Goal: Task Accomplishment & Management: Complete application form

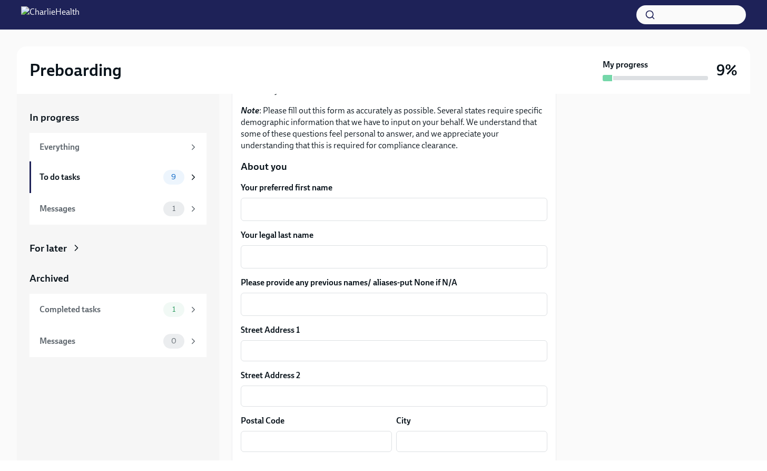
scroll to position [126, 0]
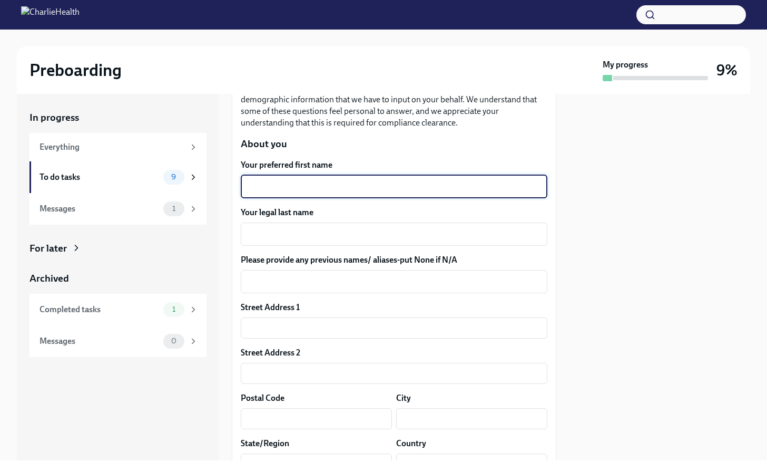
click at [316, 191] on textarea "Your preferred first name" at bounding box center [394, 186] width 294 height 13
type textarea "[PERSON_NAME]"
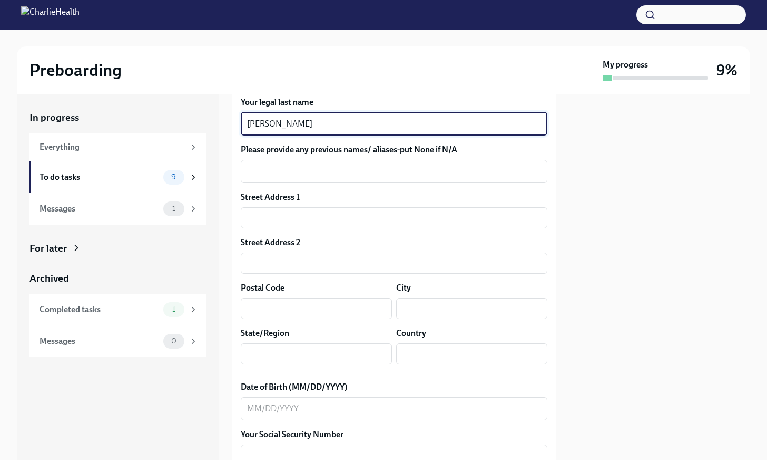
scroll to position [267, 0]
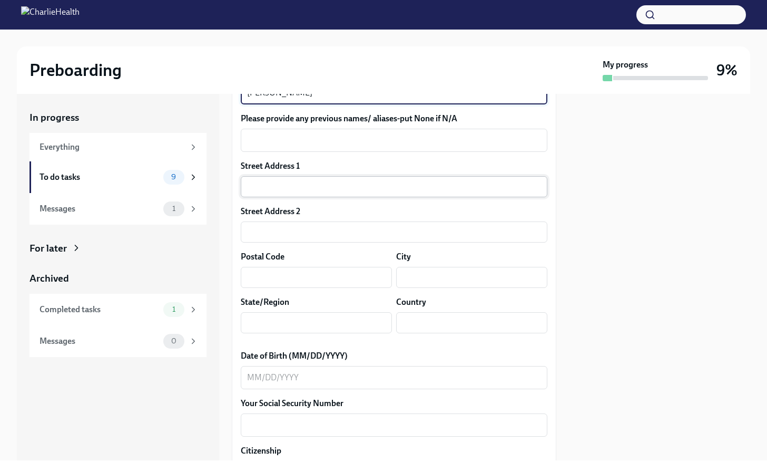
type textarea "[PERSON_NAME]"
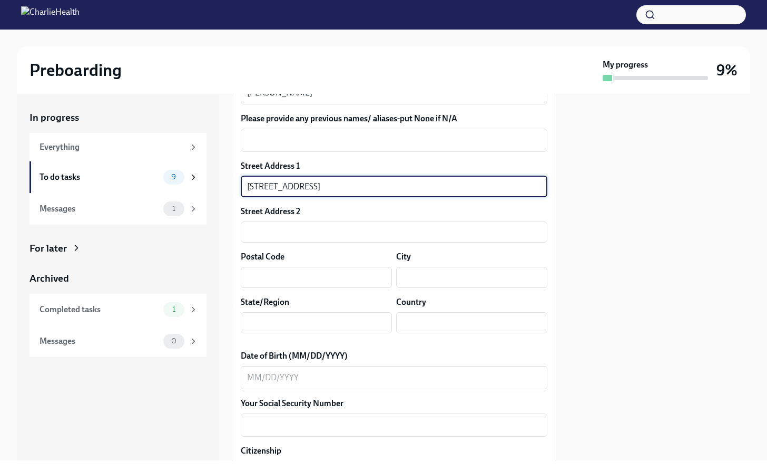
type input "[STREET_ADDRESS]"
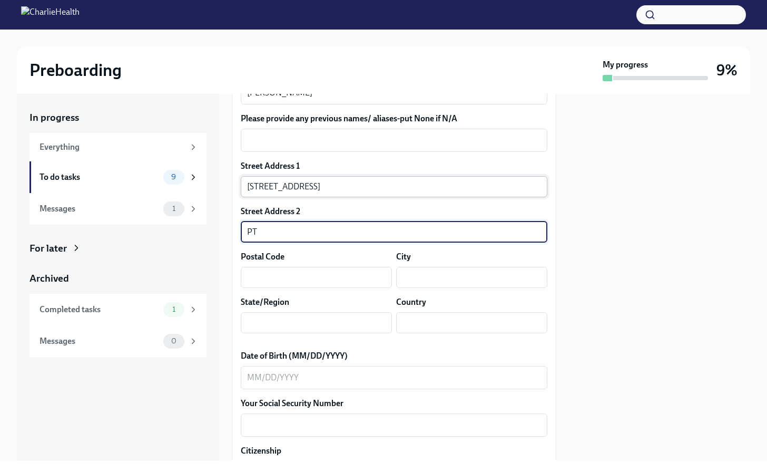
type input "P"
type input "apt. 451"
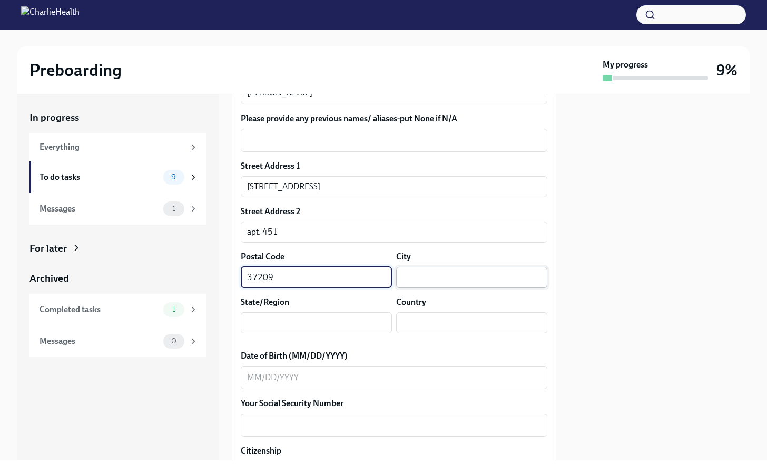
type input "37209"
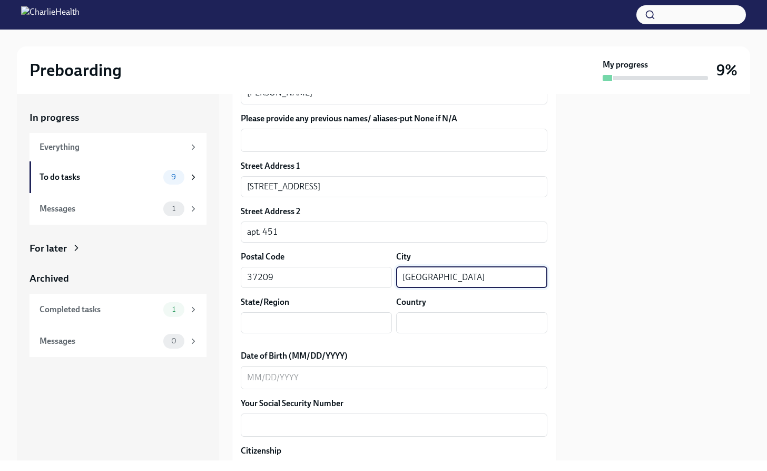
type input "[GEOGRAPHIC_DATA]"
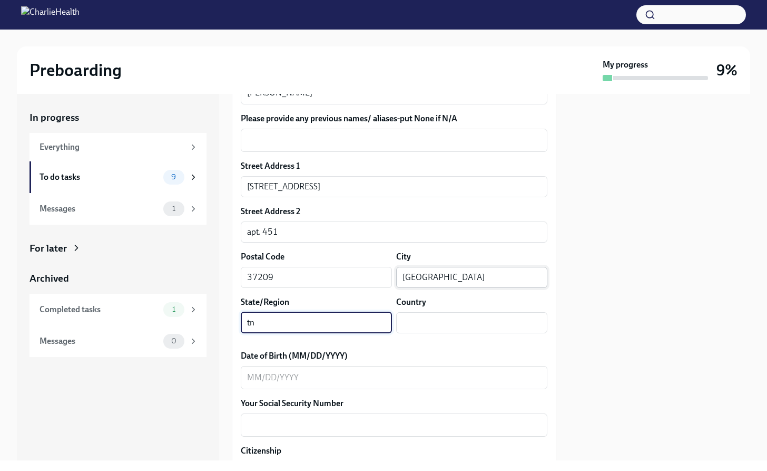
type input "t"
type input "TN"
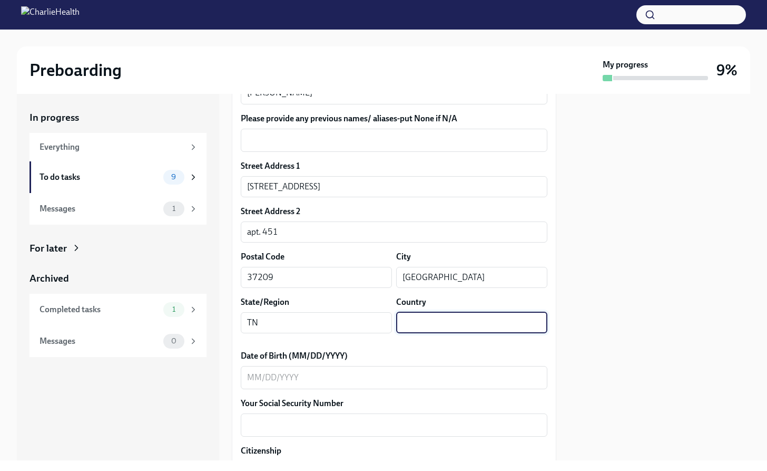
click at [448, 319] on input "text" at bounding box center [471, 322] width 151 height 21
type input "[GEOGRAPHIC_DATA]"
click at [383, 372] on textarea "Date of Birth (MM/DD/YYYY)" at bounding box center [394, 377] width 294 height 13
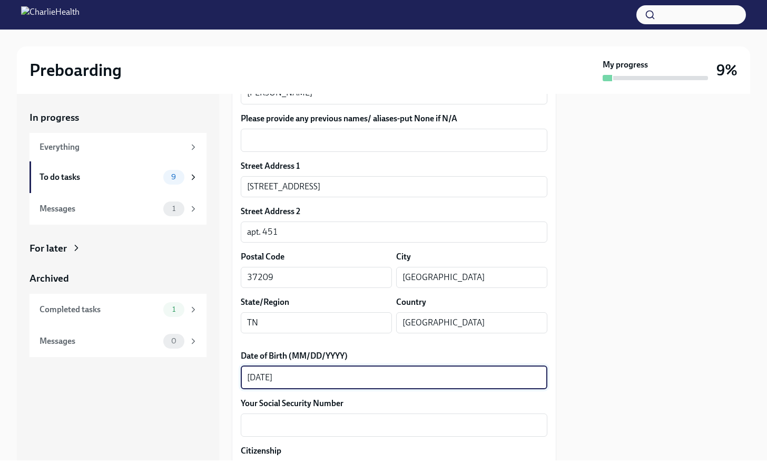
type textarea "[DATE]"
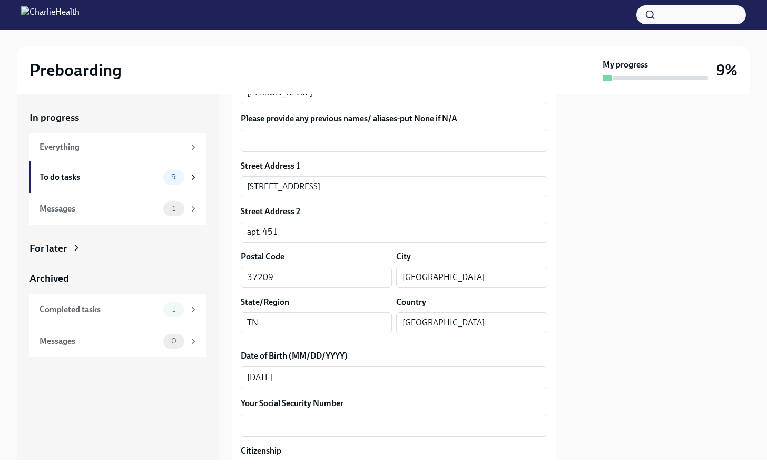
click at [378, 407] on label "Your Social Security Number" at bounding box center [394, 403] width 307 height 12
click at [378, 418] on textarea "Your Social Security Number" at bounding box center [394, 424] width 294 height 13
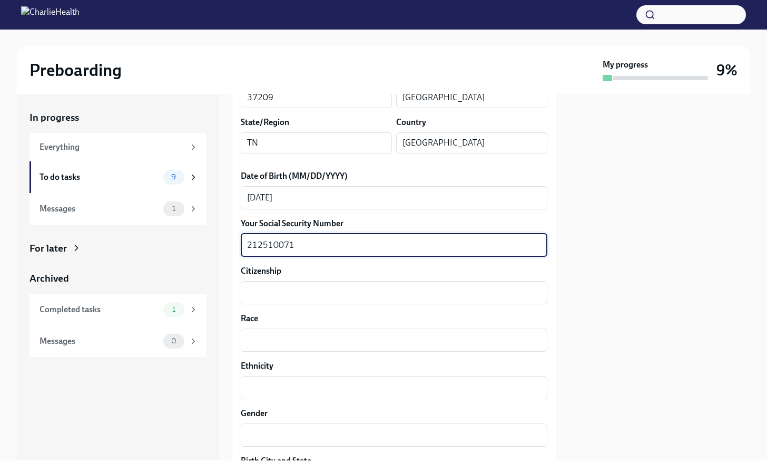
scroll to position [544, 0]
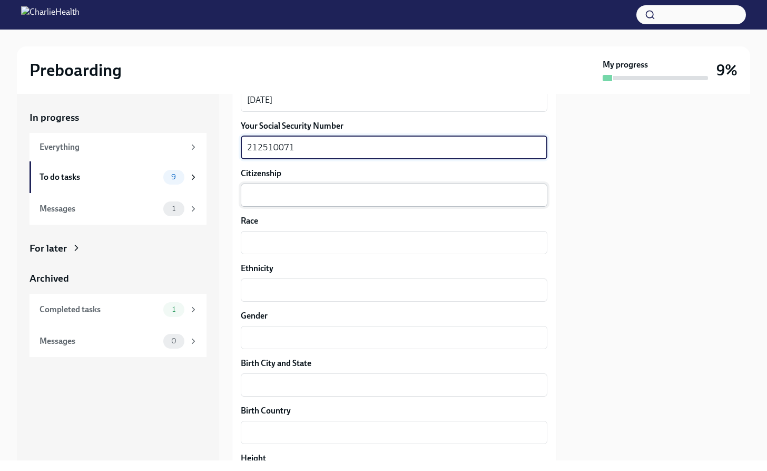
type textarea "212510071"
click at [359, 190] on textarea "Citizenship" at bounding box center [394, 195] width 294 height 13
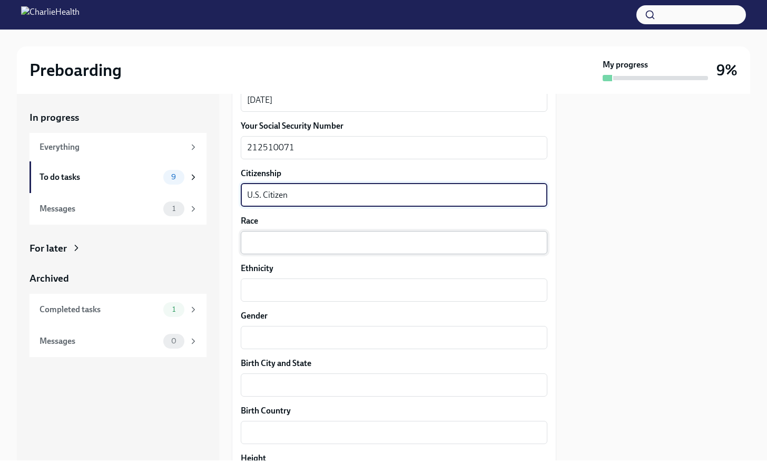
type textarea "U.S. Citizen"
click at [355, 234] on div "x ​" at bounding box center [394, 242] width 307 height 23
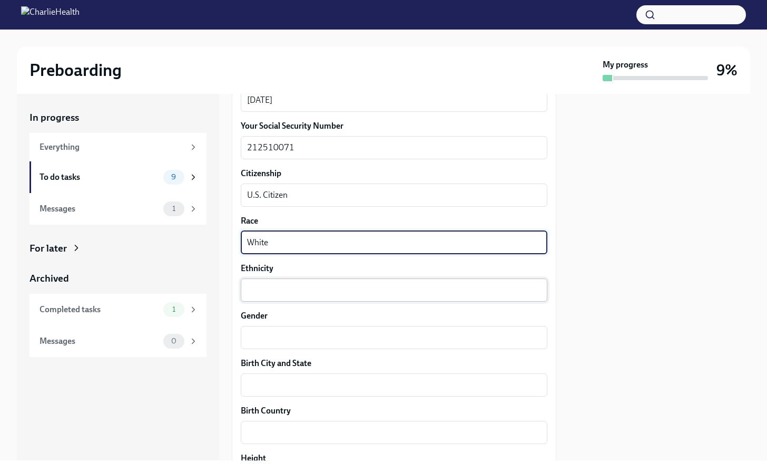
type textarea "White"
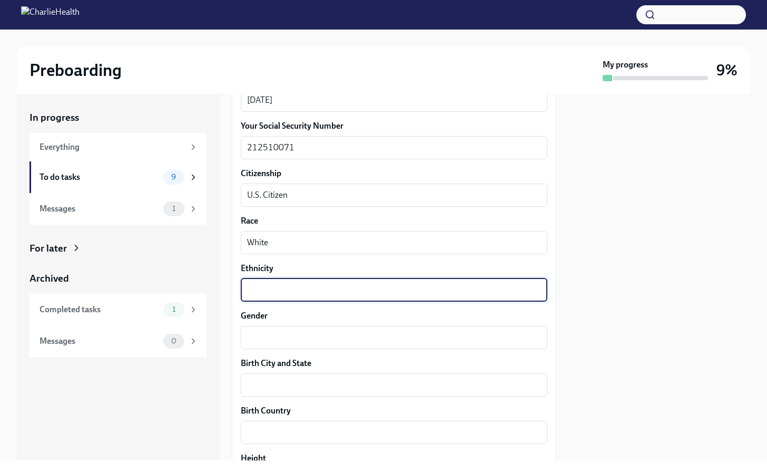
click at [348, 285] on textarea "Ethnicity" at bounding box center [394, 289] width 294 height 13
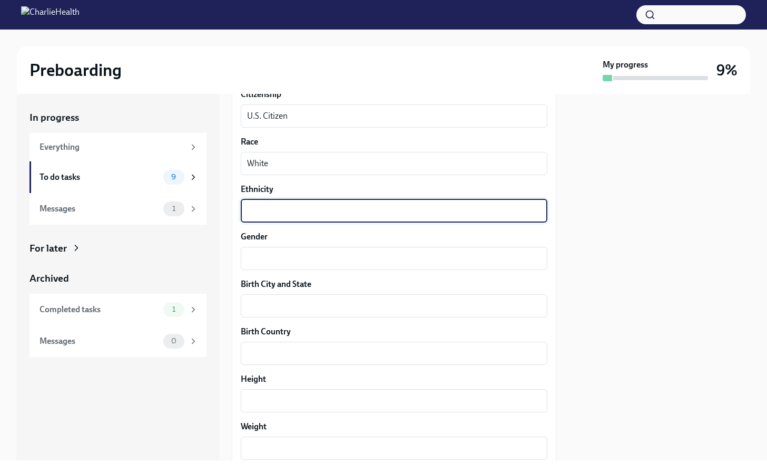
scroll to position [714, 0]
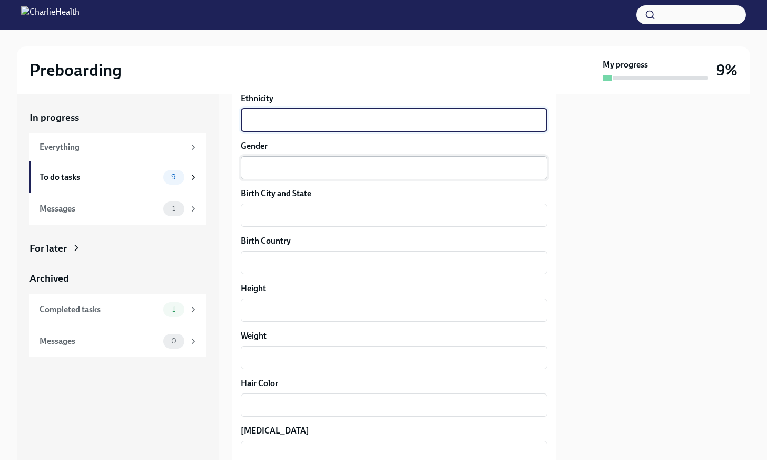
click at [335, 160] on div "x ​" at bounding box center [394, 167] width 307 height 23
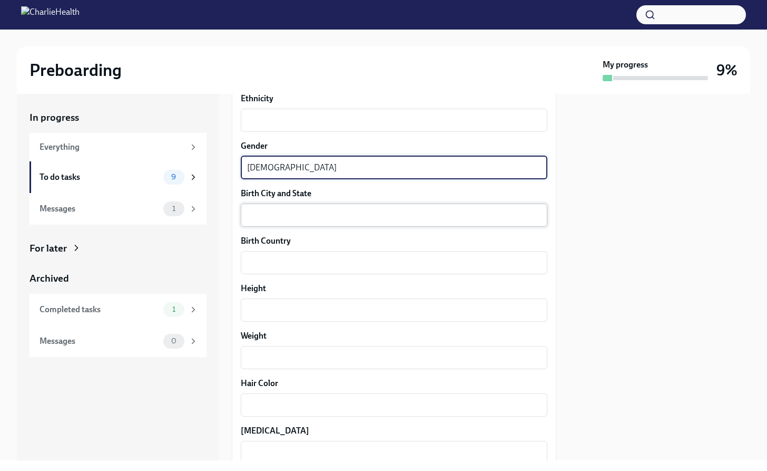
type textarea "[DEMOGRAPHIC_DATA]"
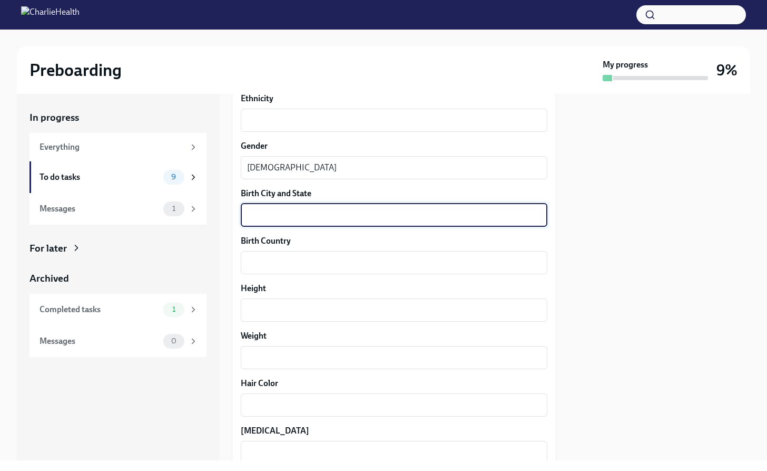
click at [326, 219] on textarea "Birth City and State" at bounding box center [394, 215] width 294 height 13
type textarea "[GEOGRAPHIC_DATA], [GEOGRAPHIC_DATA]"
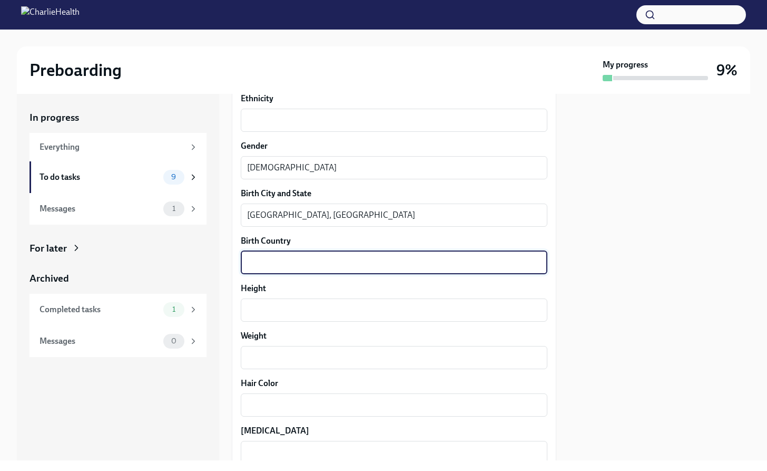
click at [347, 260] on textarea "Birth Country" at bounding box center [394, 262] width 294 height 13
type textarea "U.S"
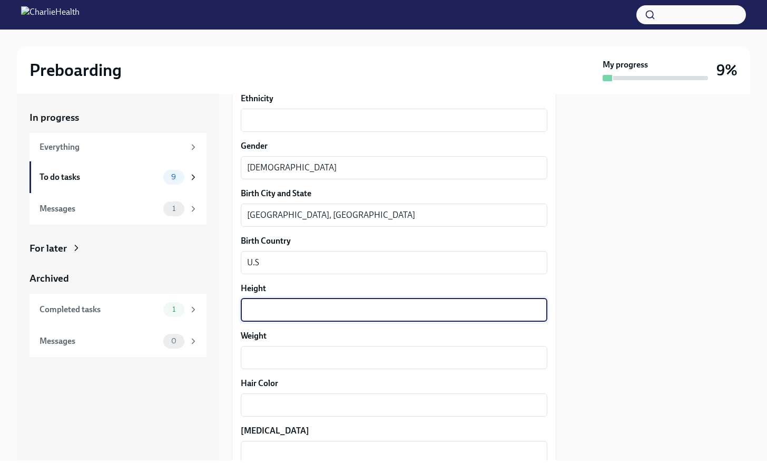
click at [326, 312] on textarea "Height" at bounding box center [394, 310] width 294 height 13
type textarea "5' 4""
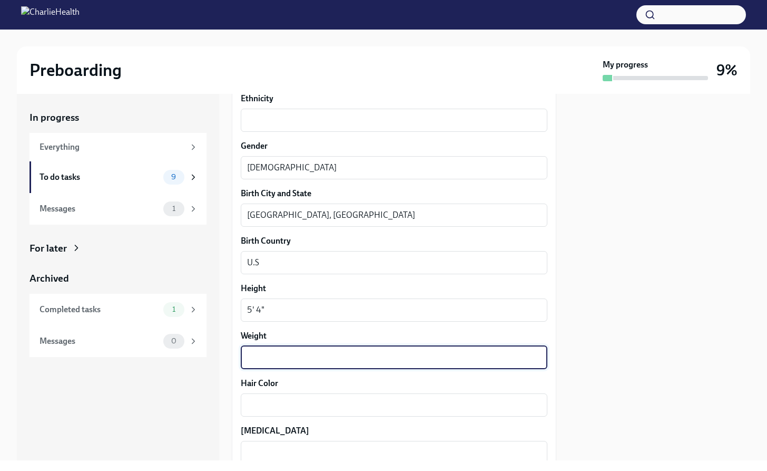
click at [323, 352] on textarea "Weight" at bounding box center [394, 357] width 294 height 13
type textarea "165"
click at [309, 403] on textarea "Hair Color" at bounding box center [394, 404] width 294 height 13
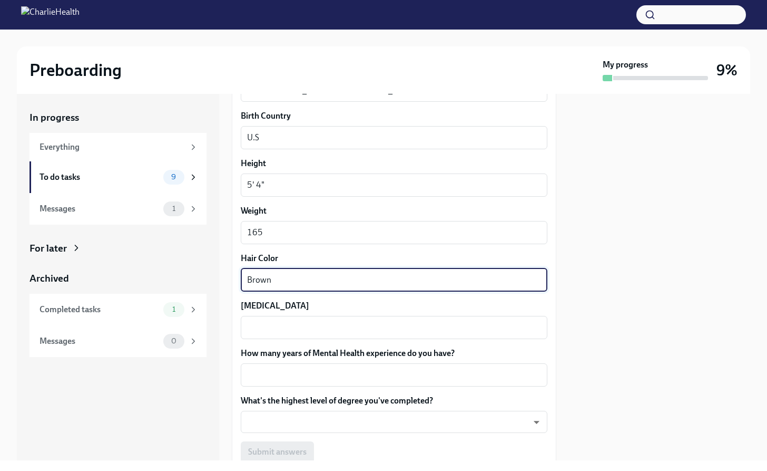
scroll to position [878, 0]
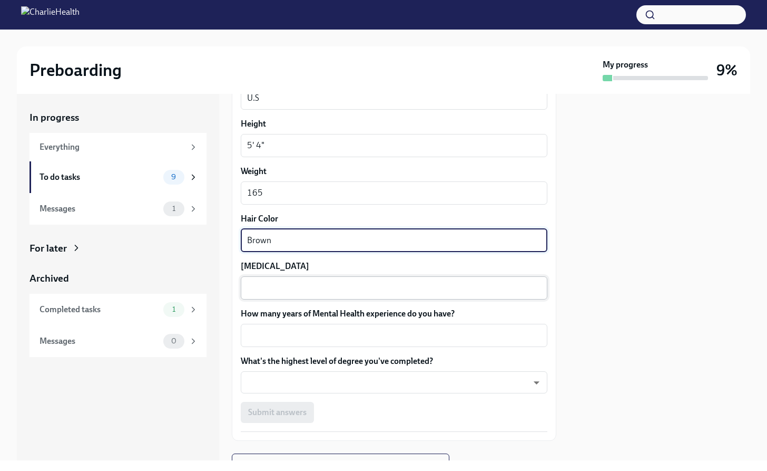
type textarea "Brown"
click at [345, 279] on div "x ​" at bounding box center [394, 287] width 307 height 23
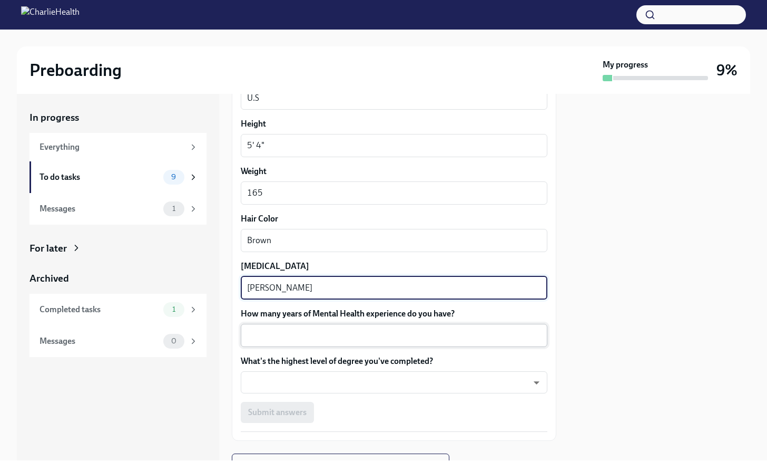
type textarea "[PERSON_NAME]"
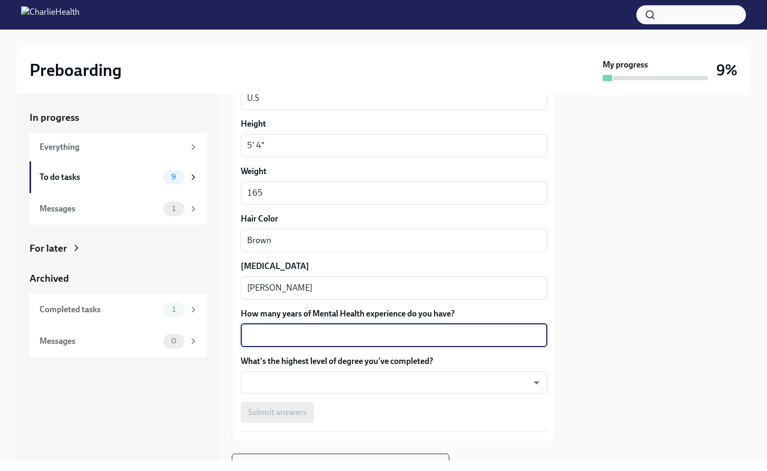
click at [354, 332] on textarea "How many years of Mental Health experience do you have?" at bounding box center [394, 335] width 294 height 13
type textarea "3"
click at [332, 385] on body "Preboarding My progress 9% In progress Everything To do tasks 9 Messages 1 For …" at bounding box center [383, 235] width 767 height 471
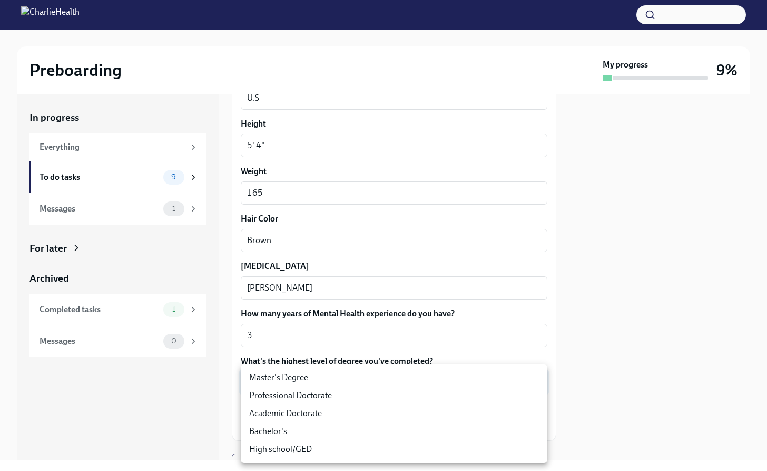
click at [329, 378] on li "Master's Degree" at bounding box center [394, 377] width 307 height 18
type input "2vBr-ghkD"
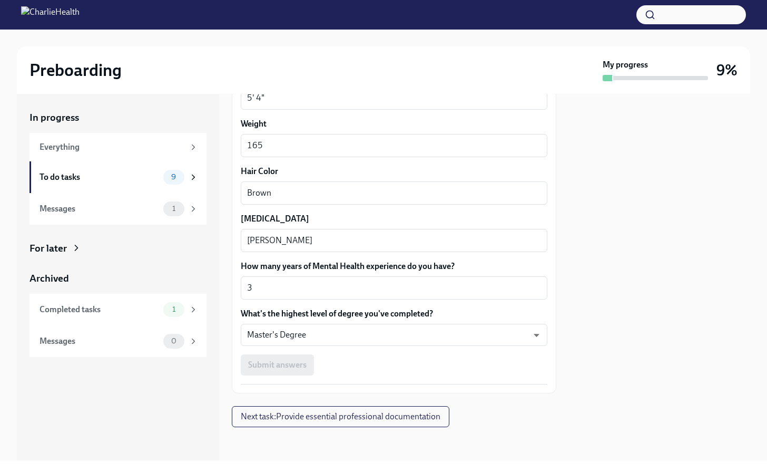
click at [289, 367] on div "Submit answers" at bounding box center [394, 364] width 307 height 21
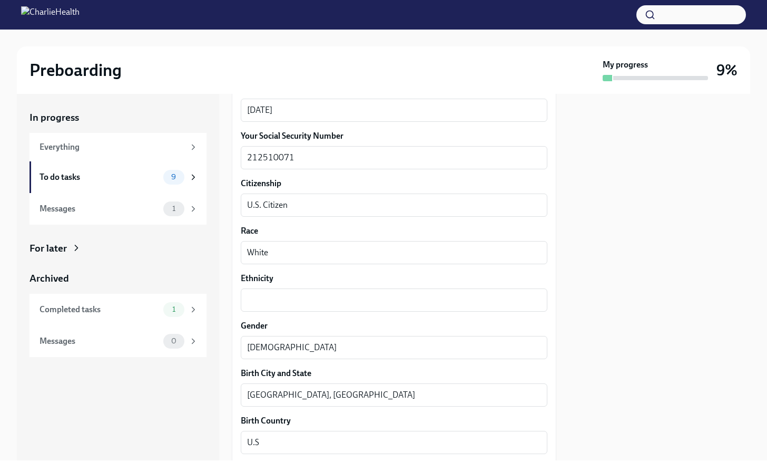
scroll to position [556, 0]
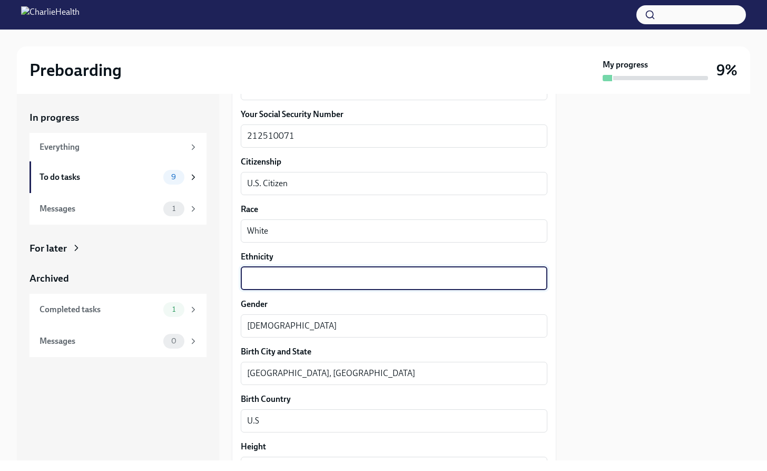
click at [288, 280] on textarea "Ethnicity" at bounding box center [394, 278] width 294 height 13
type textarea "W"
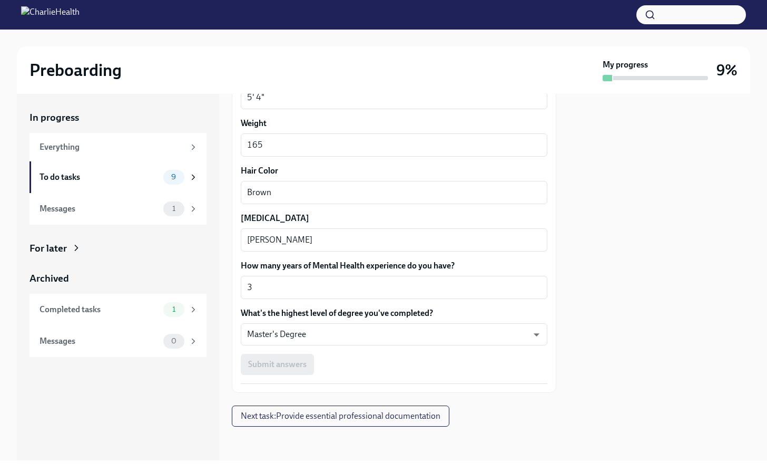
type textarea "Caucasian"
click at [291, 363] on div "Submit answers" at bounding box center [394, 364] width 307 height 21
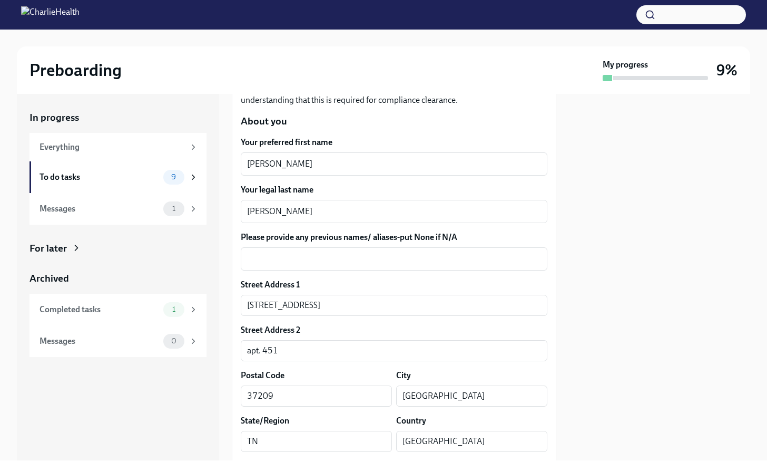
scroll to position [150, 0]
click at [366, 261] on textarea "Please provide any previous names/ aliases-put None if N/A" at bounding box center [394, 257] width 294 height 13
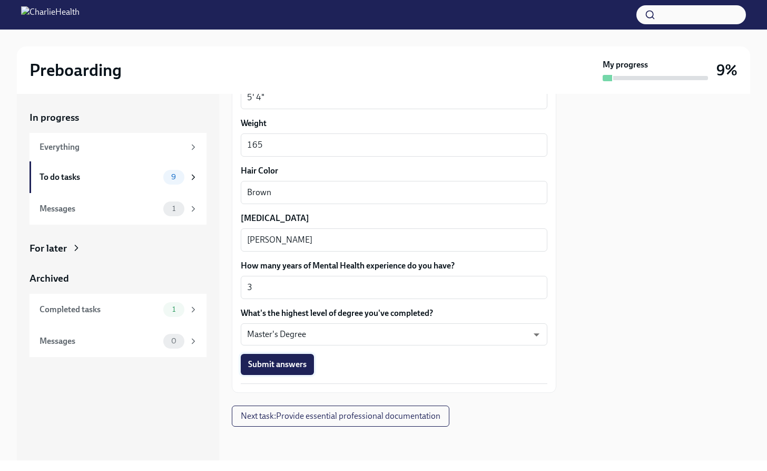
type textarea "n/a"
click at [296, 359] on span "Submit answers" at bounding box center [277, 364] width 58 height 11
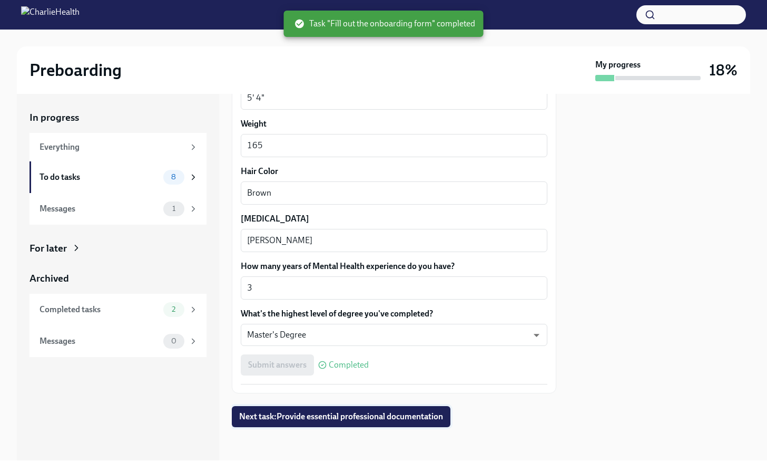
click at [320, 416] on span "Next task : Provide essential professional documentation" at bounding box center [341, 416] width 204 height 11
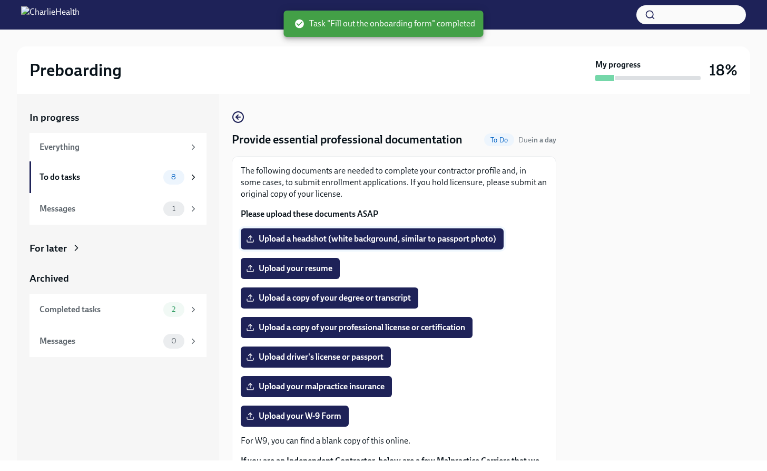
click at [323, 240] on span "Upload a headshot (white background, similar to passport photo)" at bounding box center [372, 238] width 248 height 11
click at [0, 0] on input "Upload a headshot (white background, similar to passport photo)" at bounding box center [0, 0] width 0 height 0
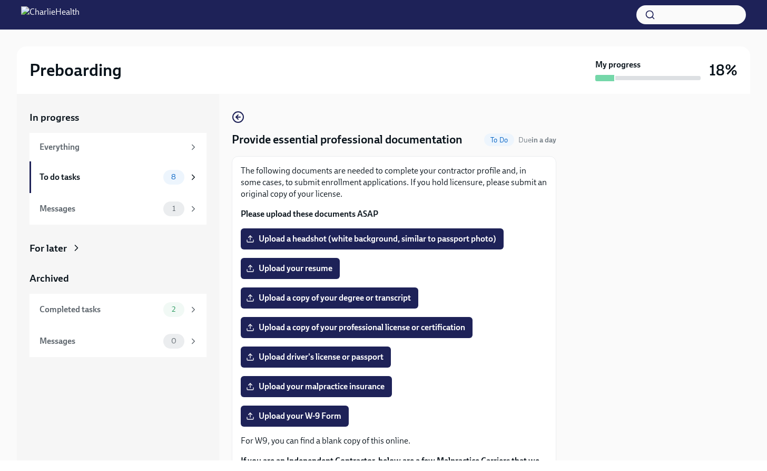
scroll to position [32, 0]
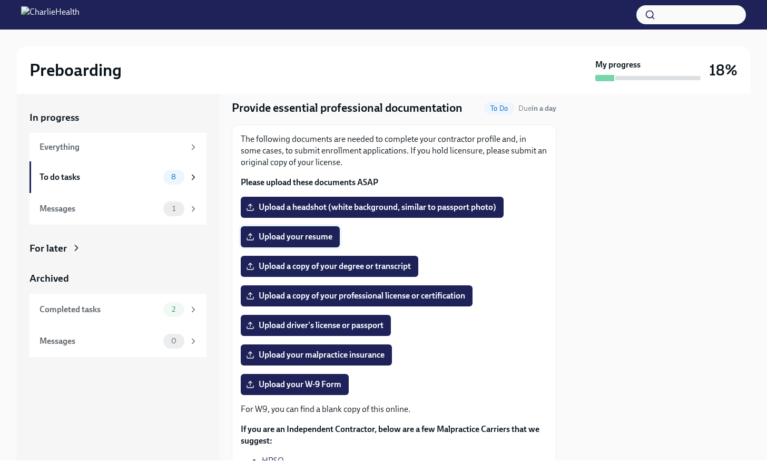
click at [293, 238] on span "Upload your resume" at bounding box center [290, 236] width 84 height 11
click at [0, 0] on input "Upload your resume" at bounding box center [0, 0] width 0 height 0
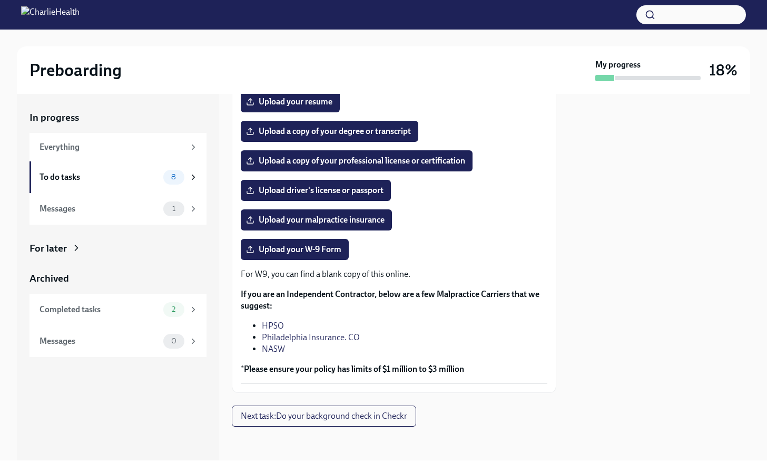
scroll to position [167, 0]
click at [344, 416] on span "Next task : Do your background check in Checkr" at bounding box center [324, 415] width 167 height 11
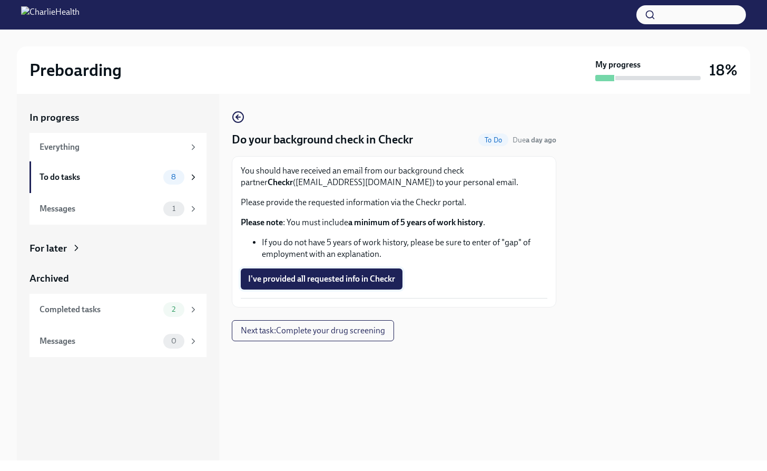
click at [332, 281] on span "I've provided all requested info in Checkr" at bounding box center [321, 278] width 147 height 11
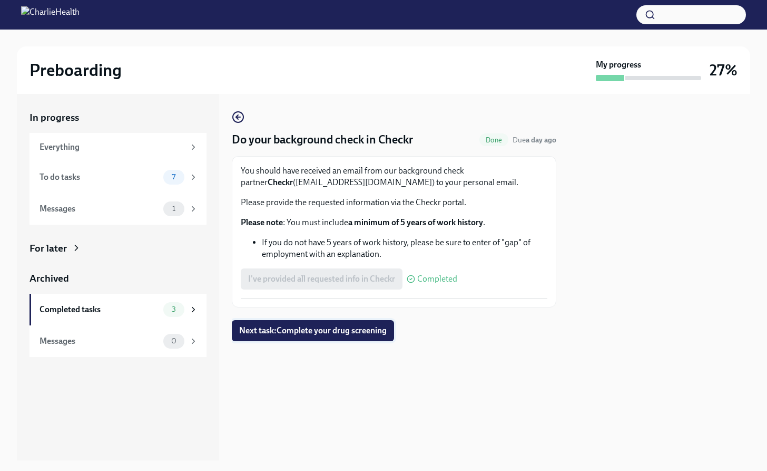
click at [304, 327] on span "Next task : Complete your drug screening" at bounding box center [313, 330] width 148 height 11
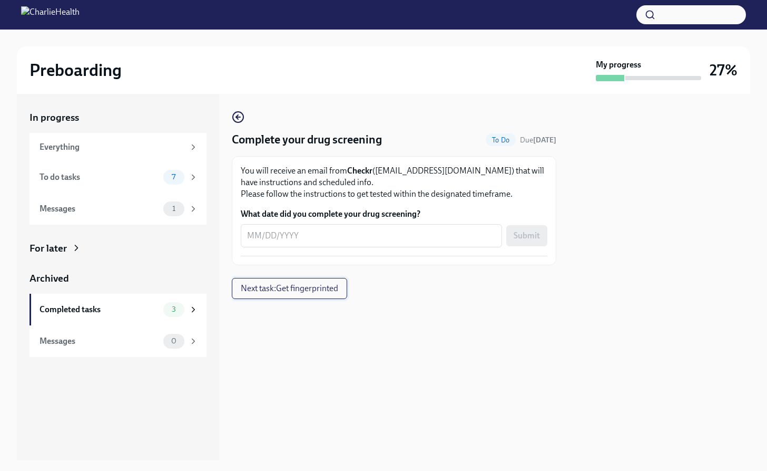
click at [296, 290] on span "Next task : Get fingerprinted" at bounding box center [289, 288] width 97 height 11
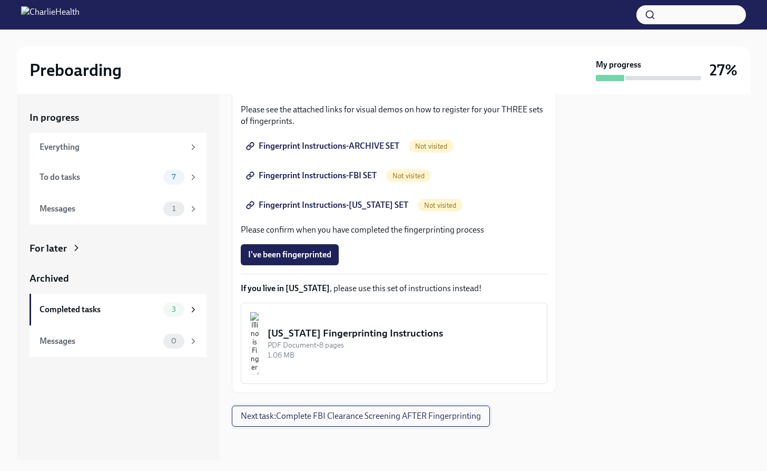
scroll to position [179, 0]
click at [300, 419] on span "Next task : Complete FBI Clearance Screening AFTER Fingerprinting" at bounding box center [361, 415] width 240 height 11
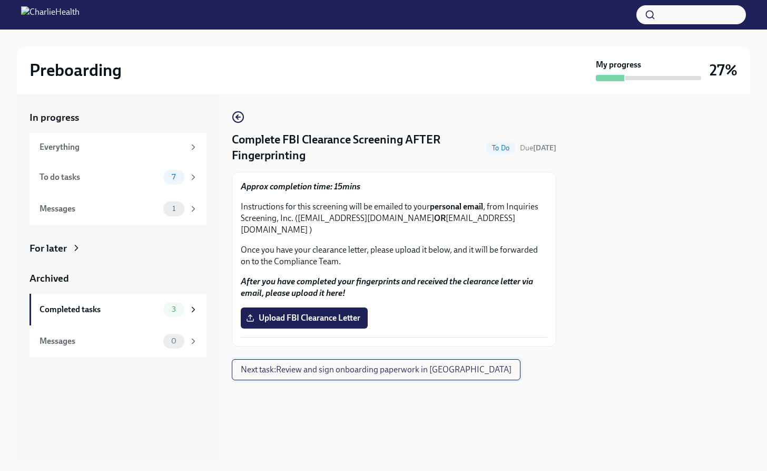
click at [283, 364] on span "Next task : Review and sign onboarding paperwork in [GEOGRAPHIC_DATA]" at bounding box center [376, 369] width 271 height 11
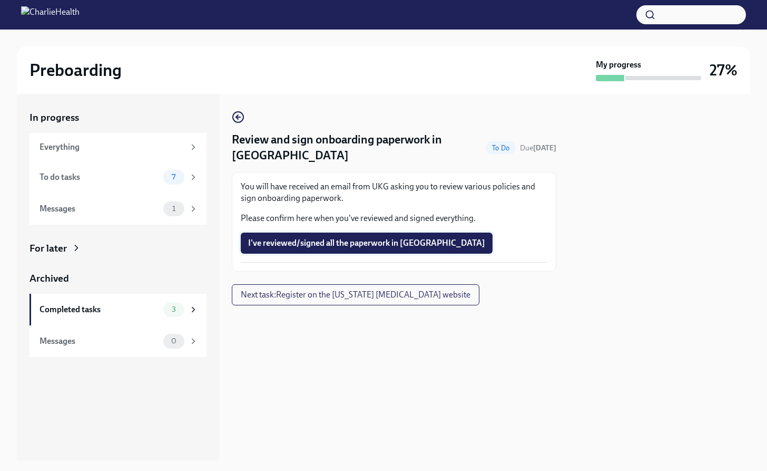
click at [307, 238] on span "I've reviewed/signed all the paperwork in [GEOGRAPHIC_DATA]" at bounding box center [366, 243] width 237 height 11
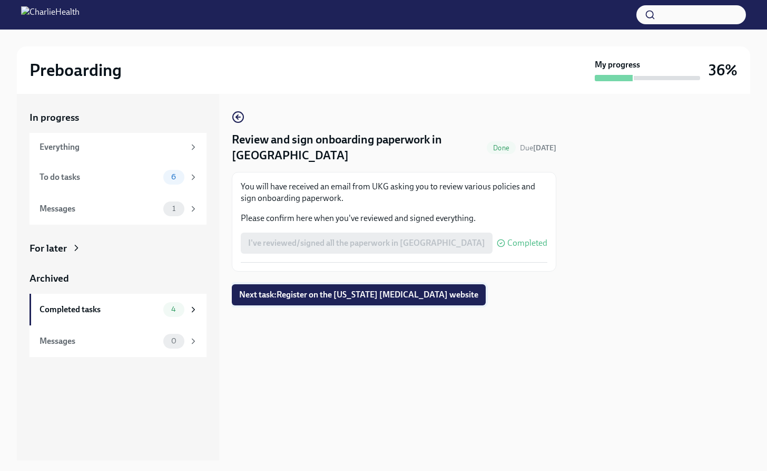
click at [269, 289] on span "Next task : Register on the [US_STATE] [MEDICAL_DATA] website" at bounding box center [358, 294] width 239 height 11
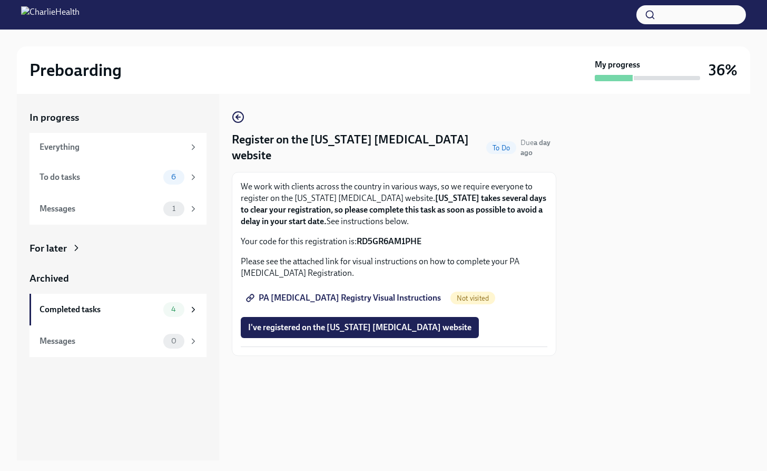
click at [451, 299] on span "Not visited" at bounding box center [473, 298] width 45 height 8
click at [360, 298] on span "PA [MEDICAL_DATA] Registry Visual Instructions" at bounding box center [344, 297] width 193 height 11
click at [123, 173] on div "To do tasks" at bounding box center [100, 177] width 120 height 12
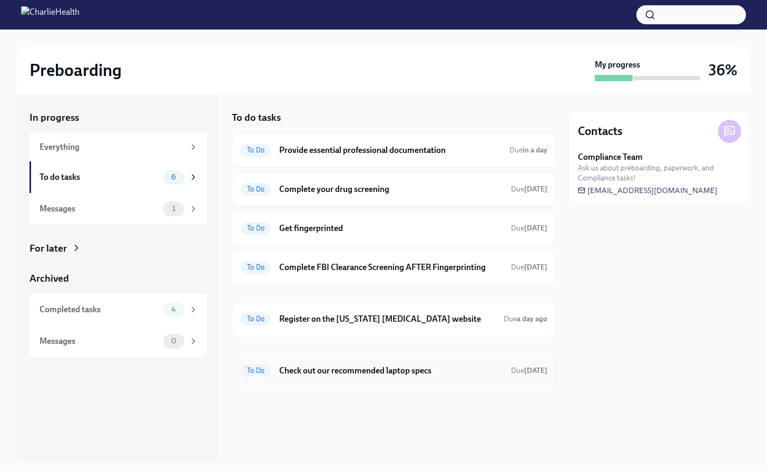
click at [356, 368] on h6 "Check out our recommended laptop specs" at bounding box center [390, 371] width 223 height 12
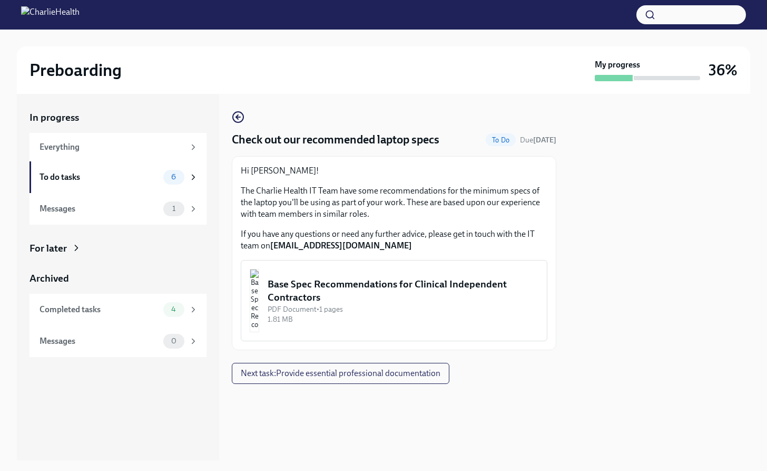
click at [366, 287] on div "Base Spec Recommendations for Clinical Independent Contractors" at bounding box center [403, 290] width 271 height 27
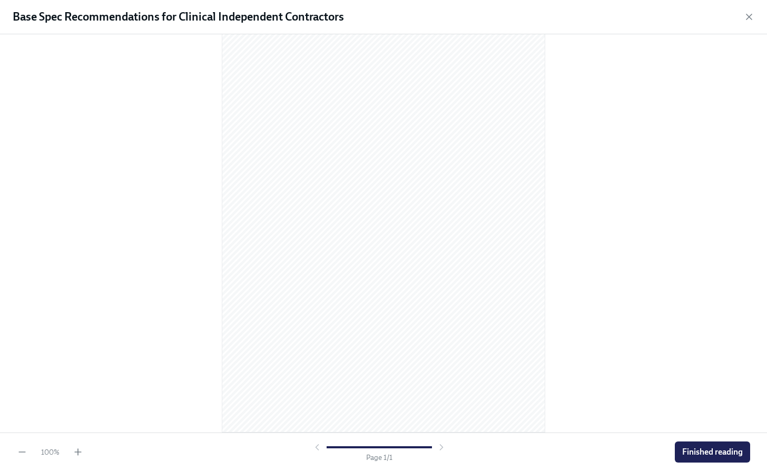
scroll to position [37, 0]
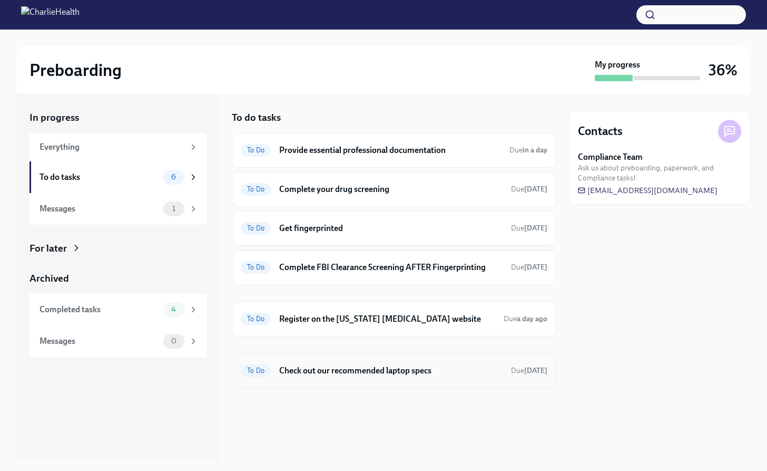
click at [314, 371] on h6 "Check out our recommended laptop specs" at bounding box center [390, 371] width 223 height 12
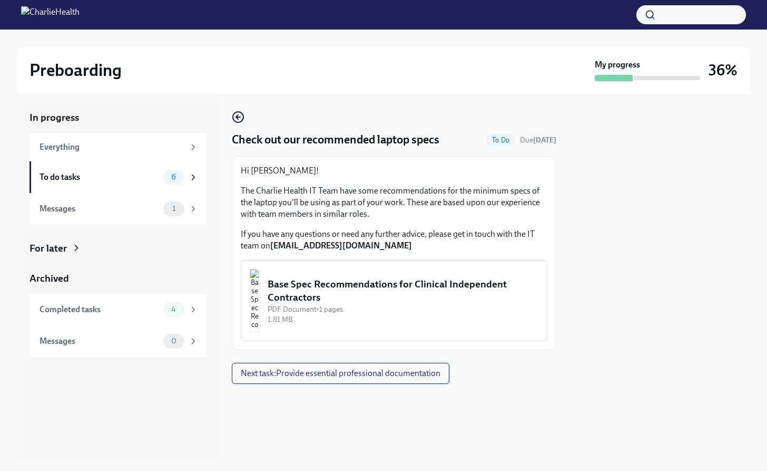
click at [327, 370] on span "Next task : Provide essential professional documentation" at bounding box center [341, 373] width 200 height 11
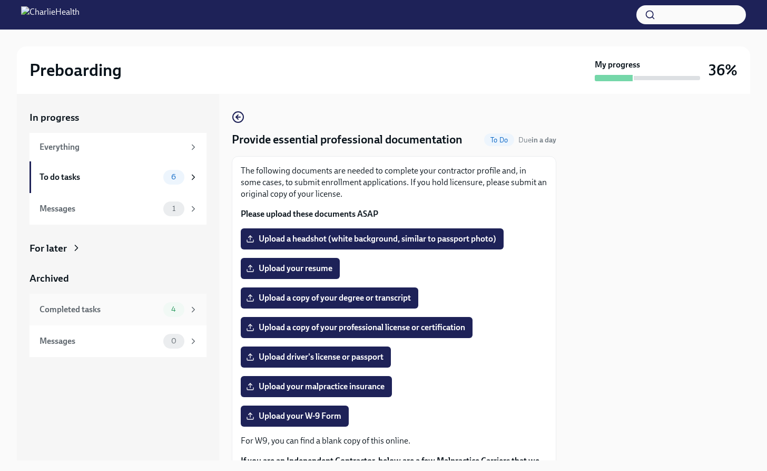
click at [101, 304] on div "Completed tasks" at bounding box center [100, 310] width 120 height 12
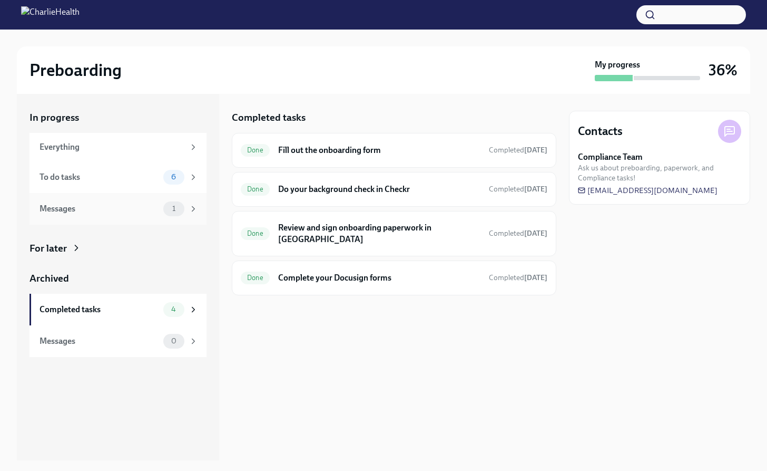
click at [109, 210] on div "Messages" at bounding box center [100, 209] width 120 height 12
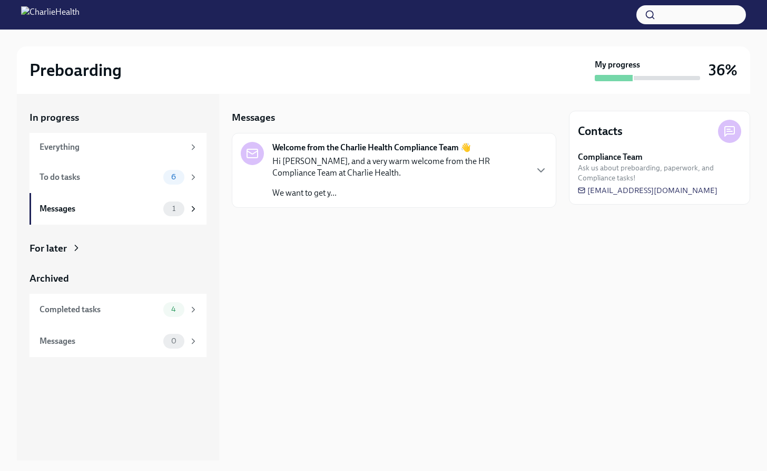
click at [366, 173] on p "Hi [PERSON_NAME], and a very warm welcome from the HR Compliance Team at Charli…" at bounding box center [399, 166] width 254 height 23
